Goal: Task Accomplishment & Management: Use online tool/utility

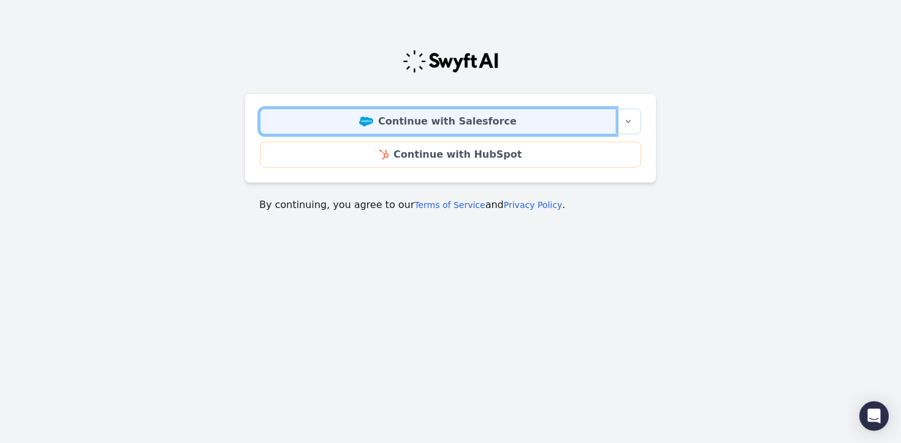
click at [447, 116] on link "Continue with Salesforce" at bounding box center [438, 121] width 356 height 26
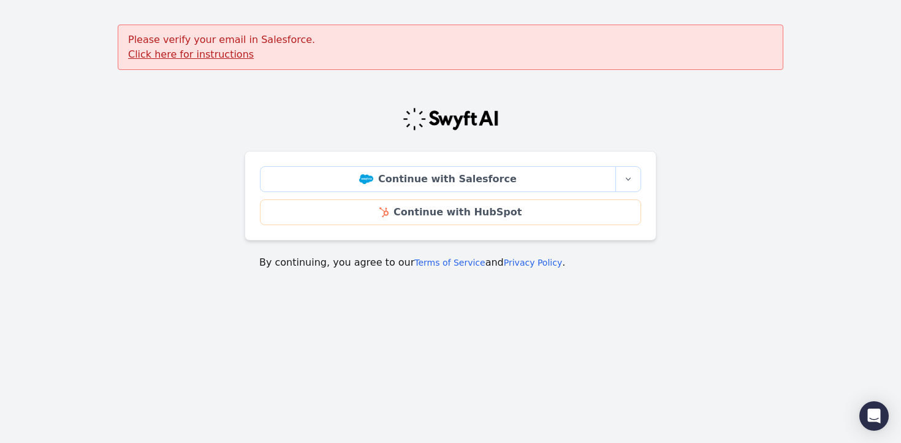
click at [211, 56] on u "Click here for instructions" at bounding box center [191, 54] width 126 height 12
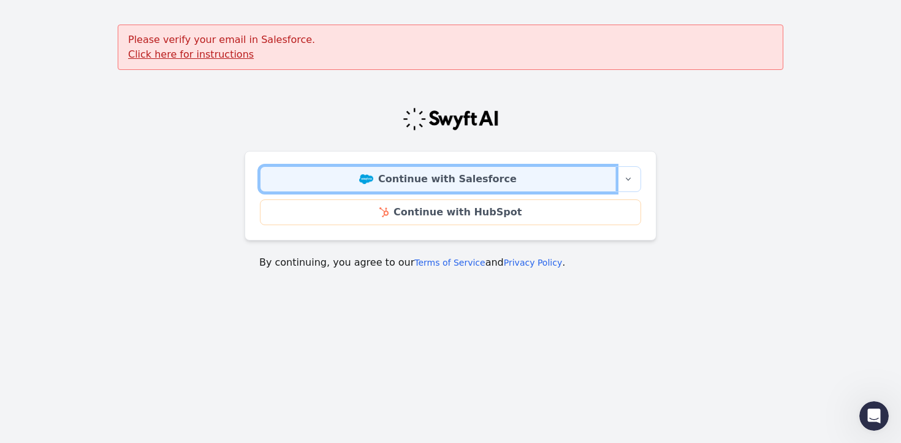
click at [375, 172] on link "Continue with Salesforce" at bounding box center [438, 179] width 356 height 26
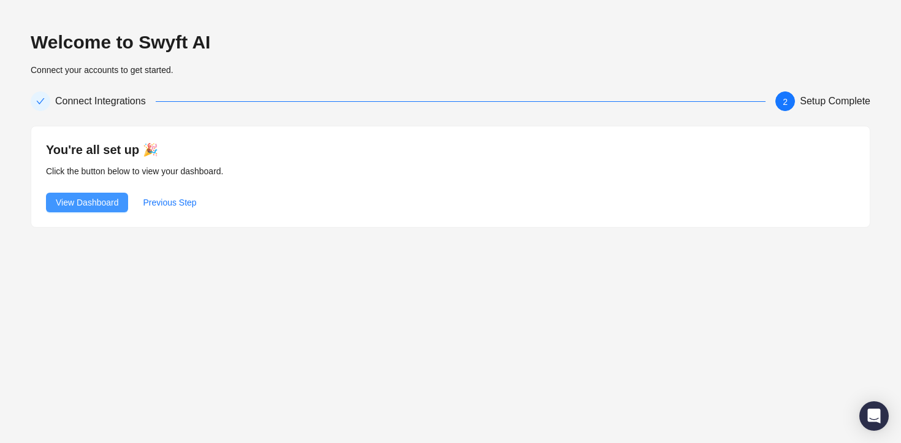
click at [104, 204] on span "View Dashboard" at bounding box center [87, 202] width 63 height 13
